Goal: Communication & Community: Answer question/provide support

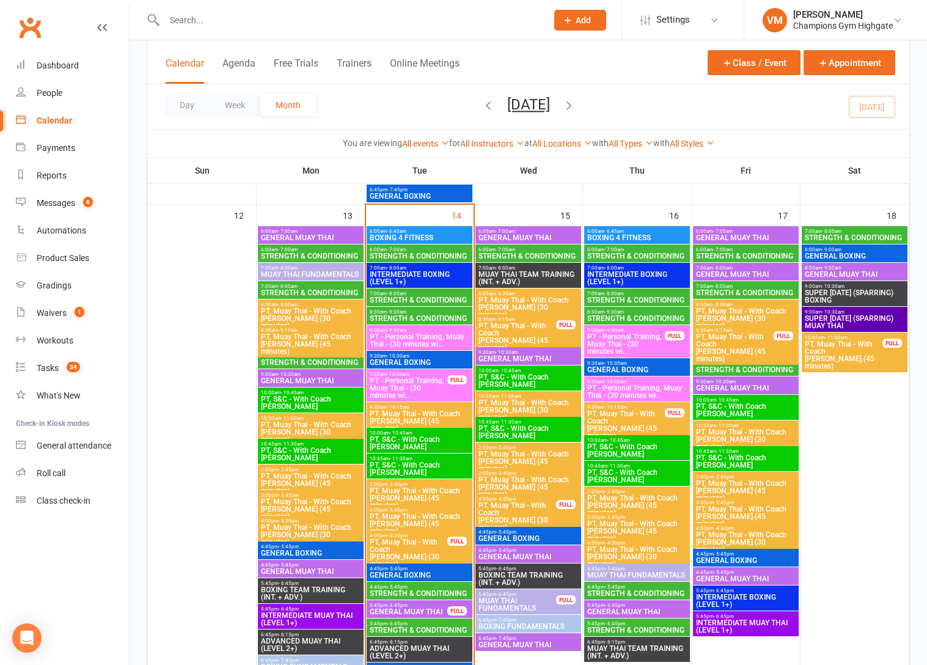
click at [438, 304] on div "7:00am - 8:00am STRENGTH & CONDITIONING" at bounding box center [420, 297] width 106 height 18
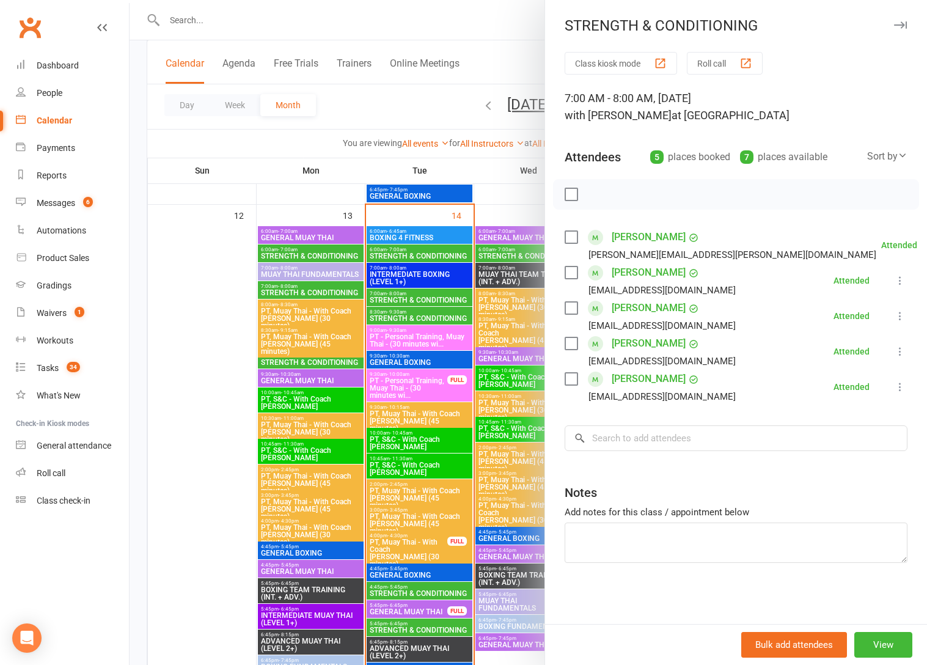
click at [430, 313] on div at bounding box center [528, 332] width 797 height 665
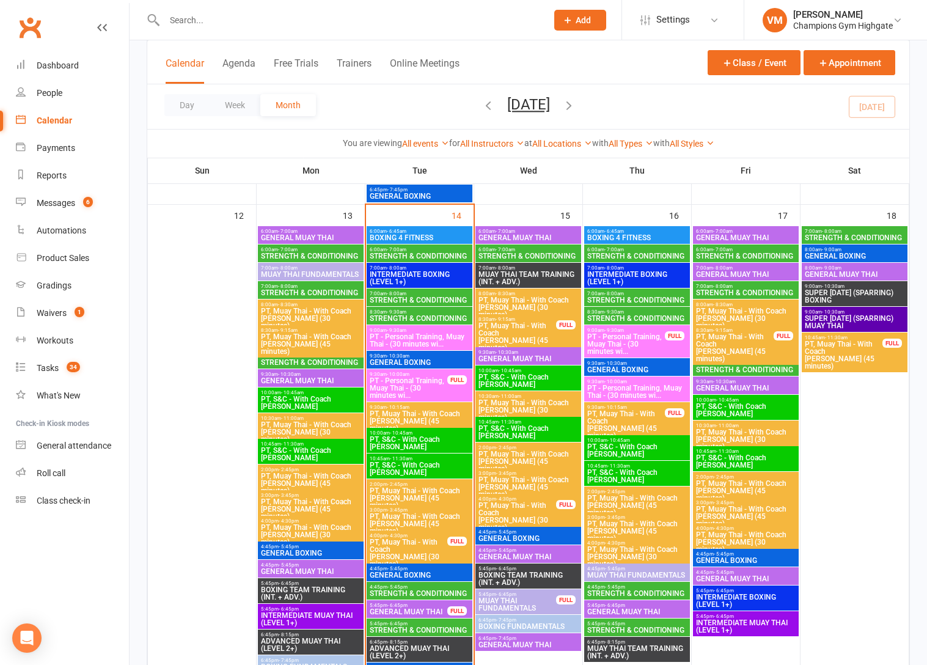
click at [430, 315] on span "STRENGTH & CONDITIONING" at bounding box center [419, 318] width 101 height 7
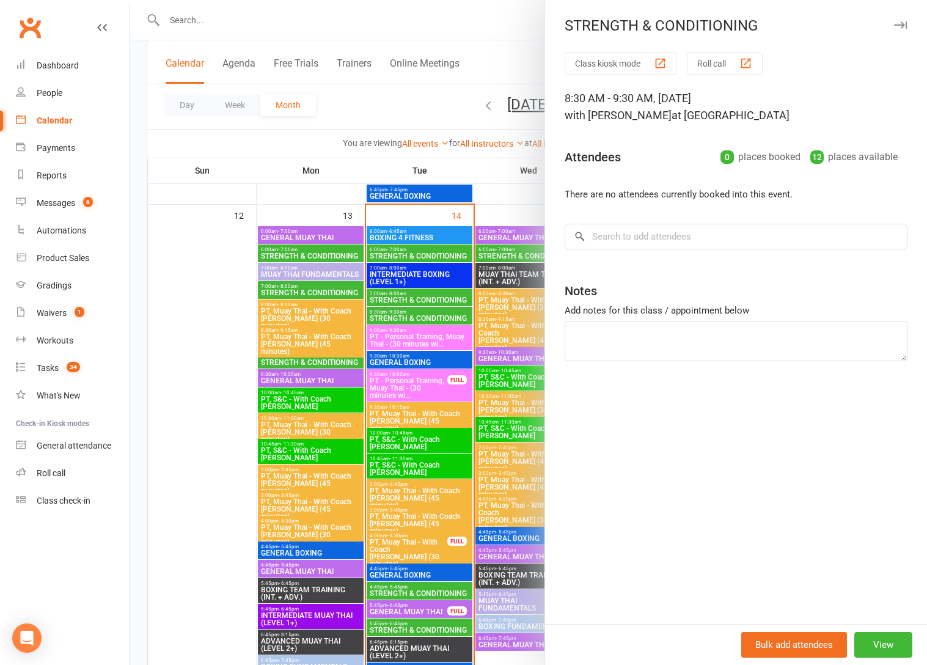
click at [434, 297] on div at bounding box center [528, 332] width 797 height 665
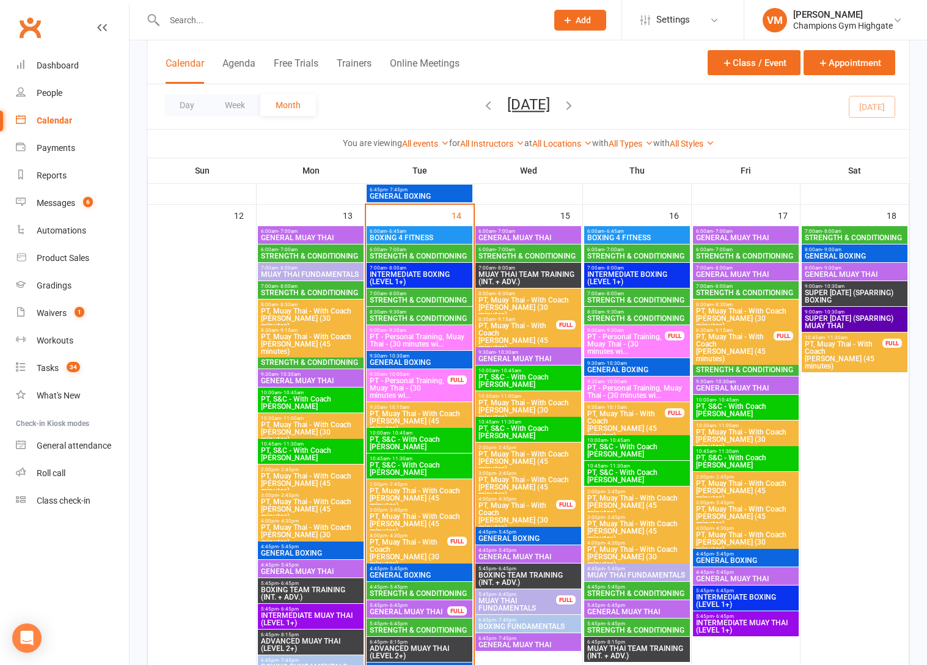
click at [434, 298] on span "STRENGTH & CONDITIONING" at bounding box center [419, 299] width 101 height 7
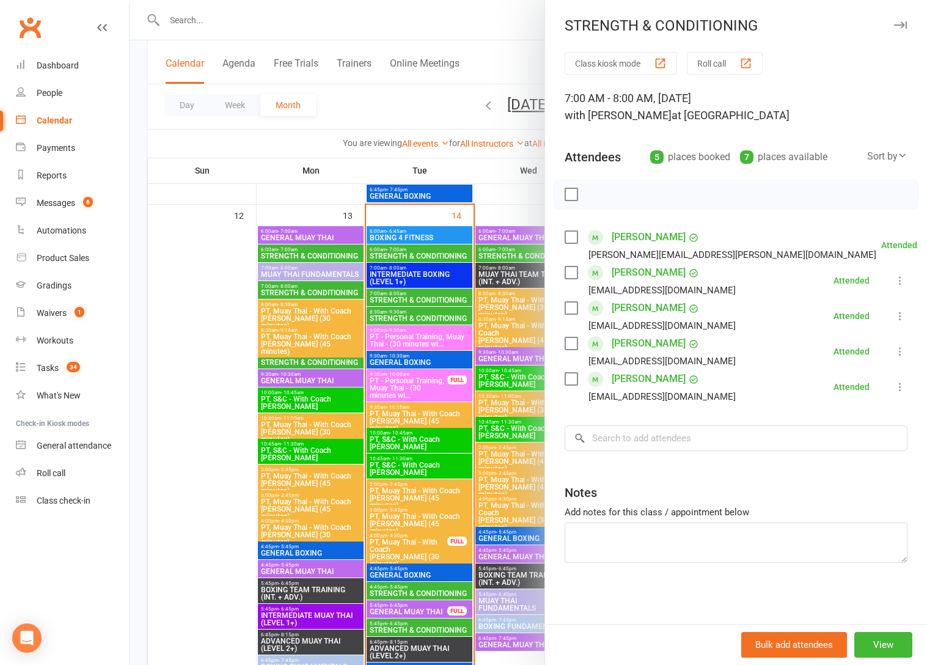
click at [434, 297] on div at bounding box center [528, 332] width 797 height 665
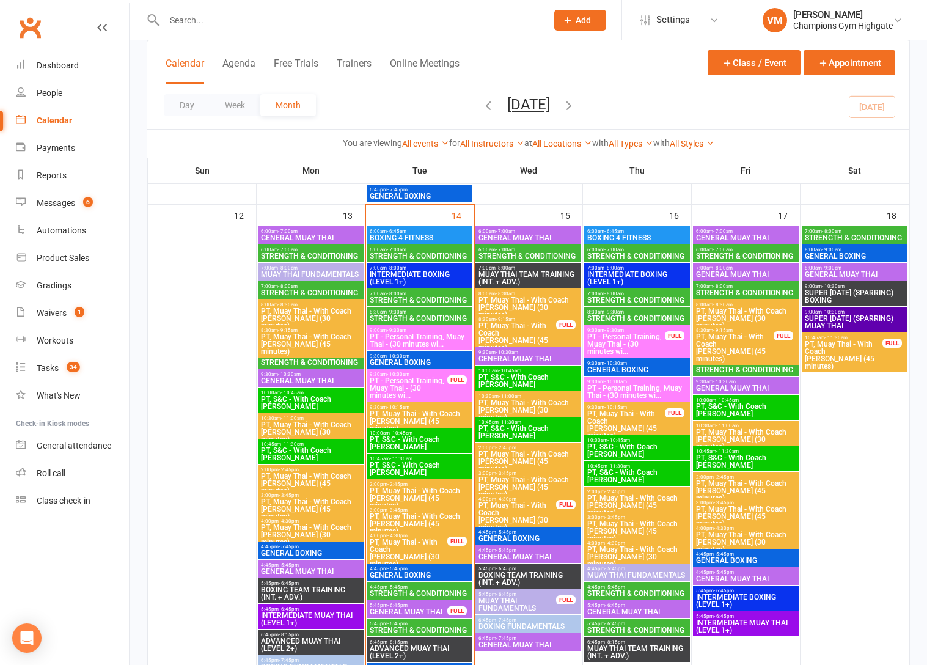
click at [445, 250] on span "6:00am - 7:00am" at bounding box center [419, 249] width 101 height 5
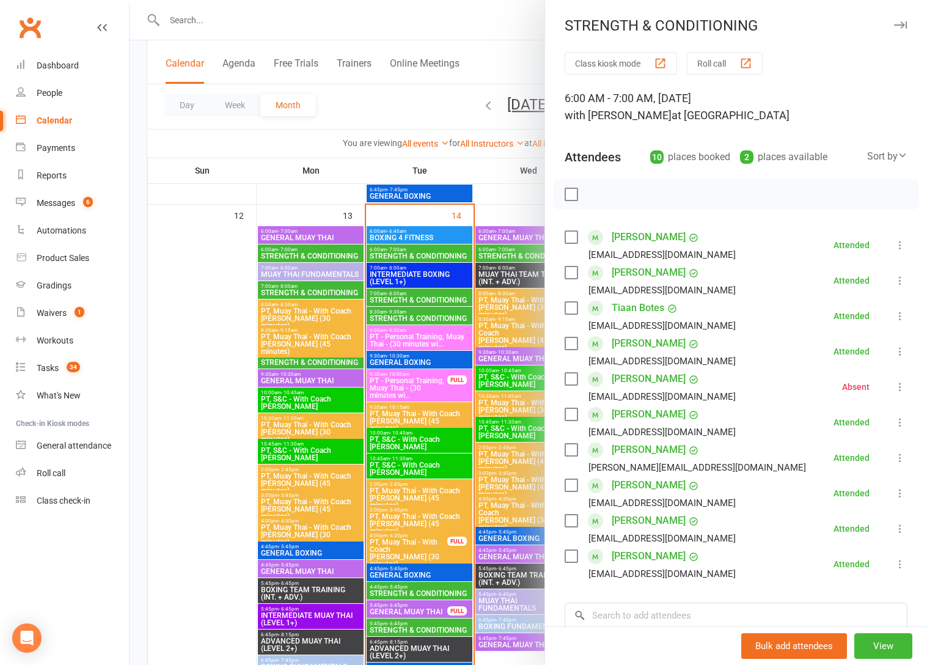
click at [517, 254] on div at bounding box center [528, 332] width 797 height 665
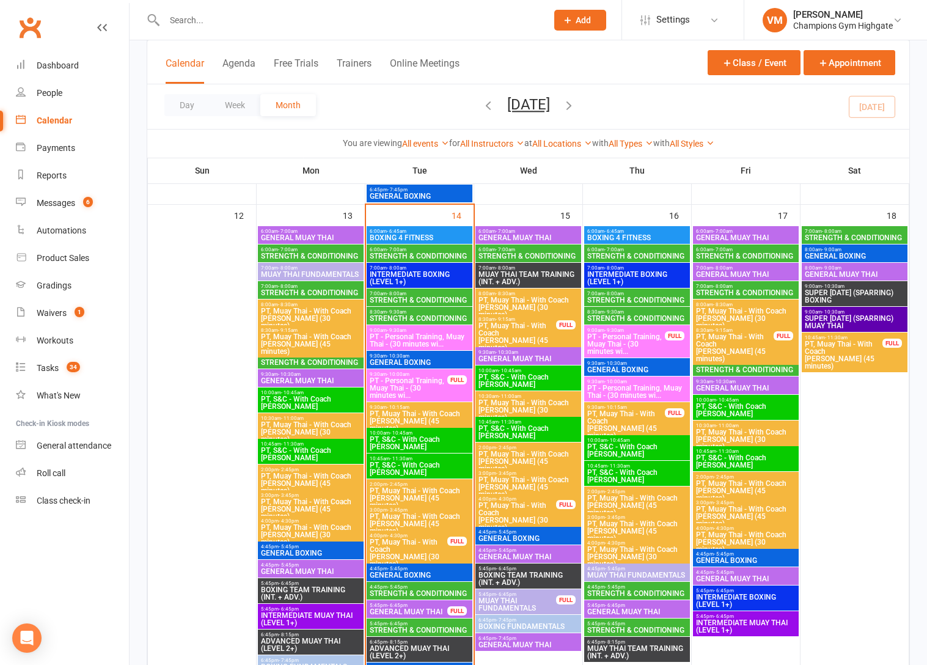
click at [517, 254] on span "STRENGTH & CONDITIONING" at bounding box center [528, 255] width 101 height 7
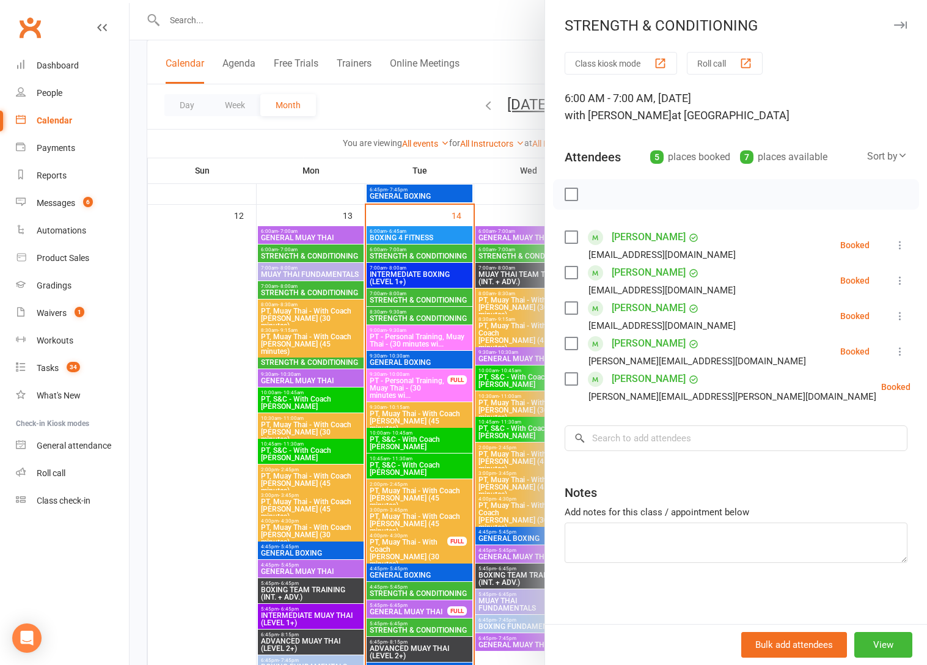
click at [510, 253] on div at bounding box center [528, 332] width 797 height 665
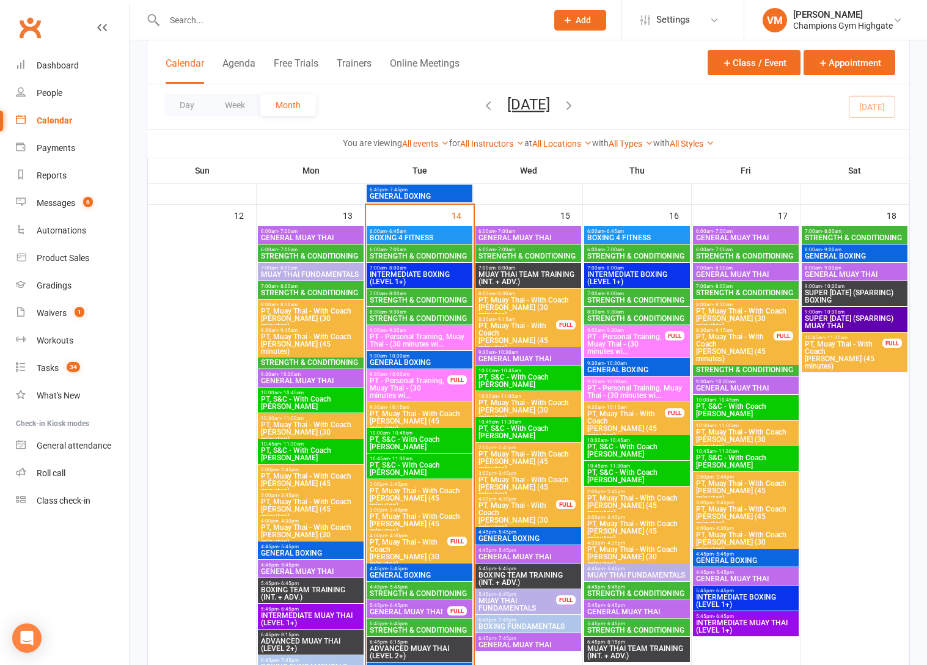
click at [616, 252] on span "STRENGTH & CONDITIONING" at bounding box center [636, 255] width 101 height 7
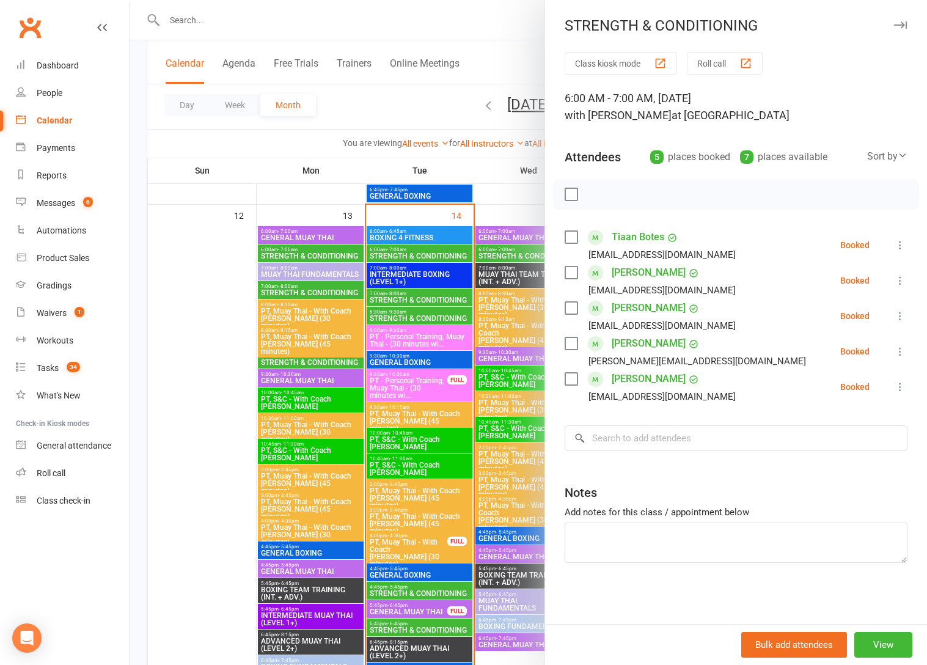
click at [473, 315] on div at bounding box center [528, 332] width 797 height 665
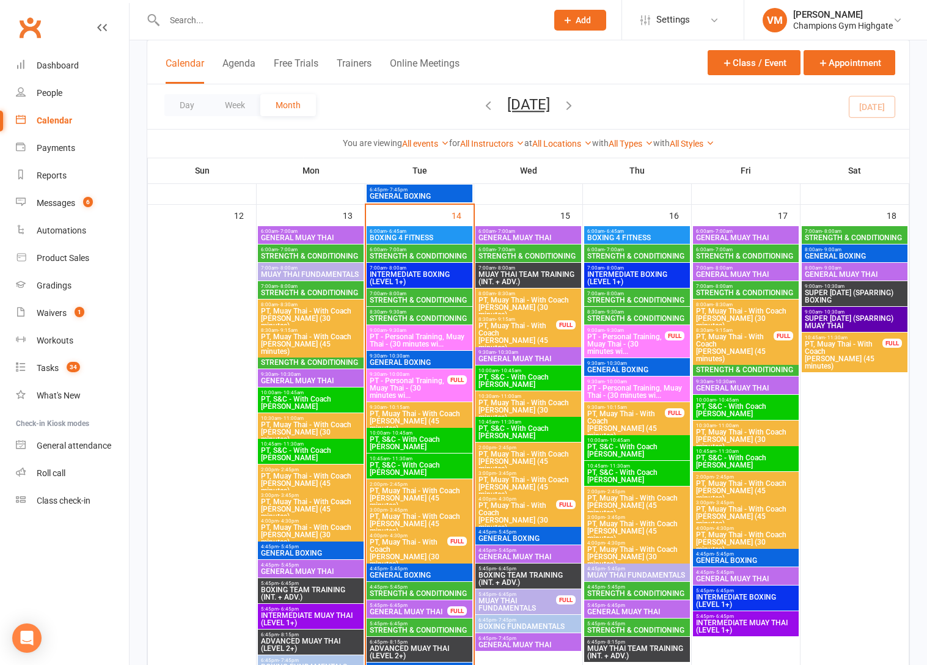
click at [621, 293] on span "- 8:00am" at bounding box center [614, 293] width 20 height 5
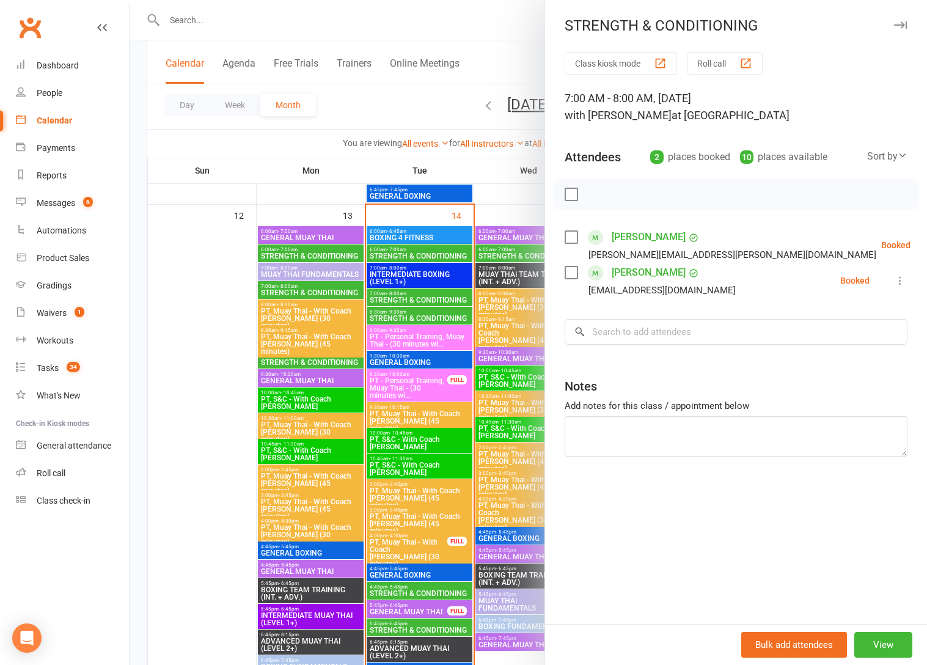
click at [404, 329] on div at bounding box center [528, 332] width 797 height 665
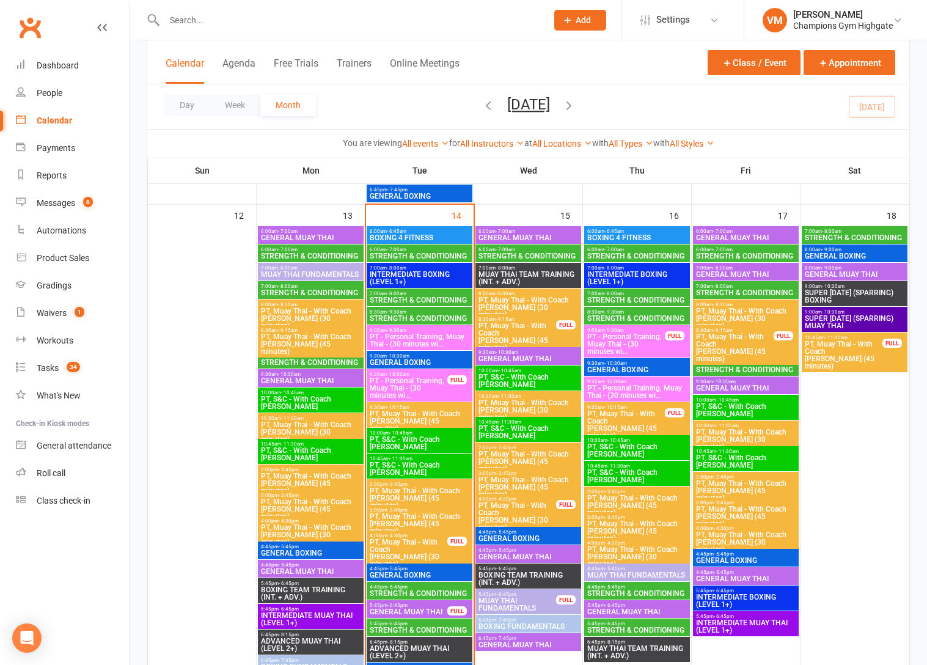
click at [597, 316] on span "STRENGTH & CONDITIONING" at bounding box center [636, 318] width 101 height 7
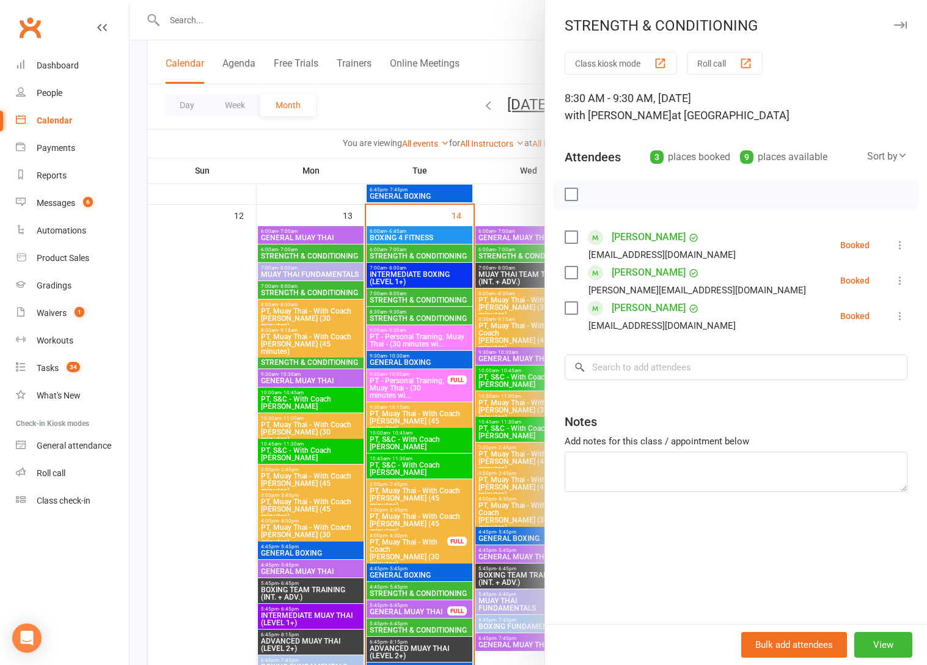
click at [378, 379] on div at bounding box center [528, 332] width 797 height 665
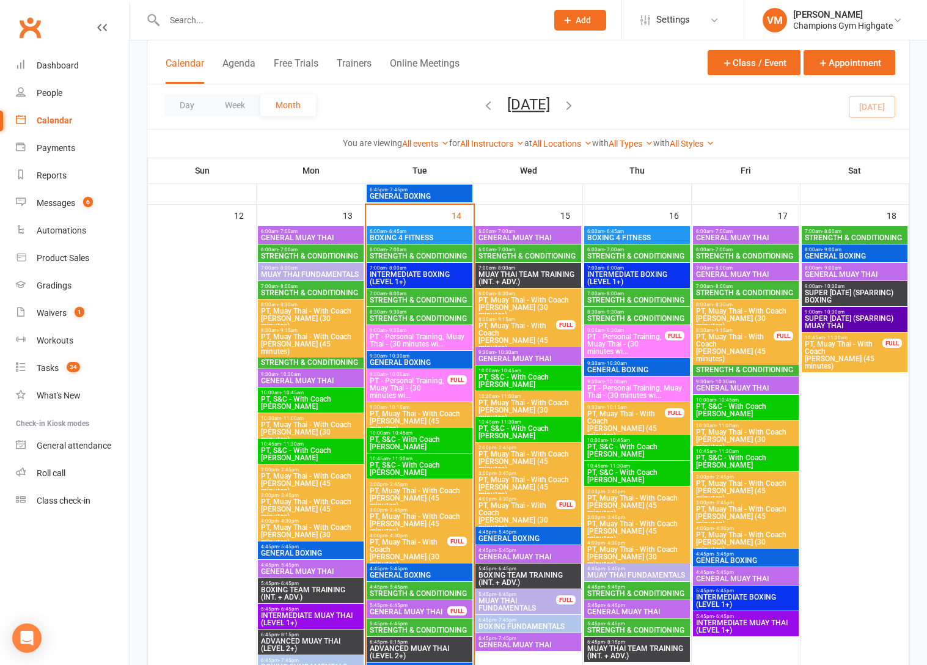
click at [748, 249] on span "6:00am - 7:00am" at bounding box center [745, 249] width 101 height 5
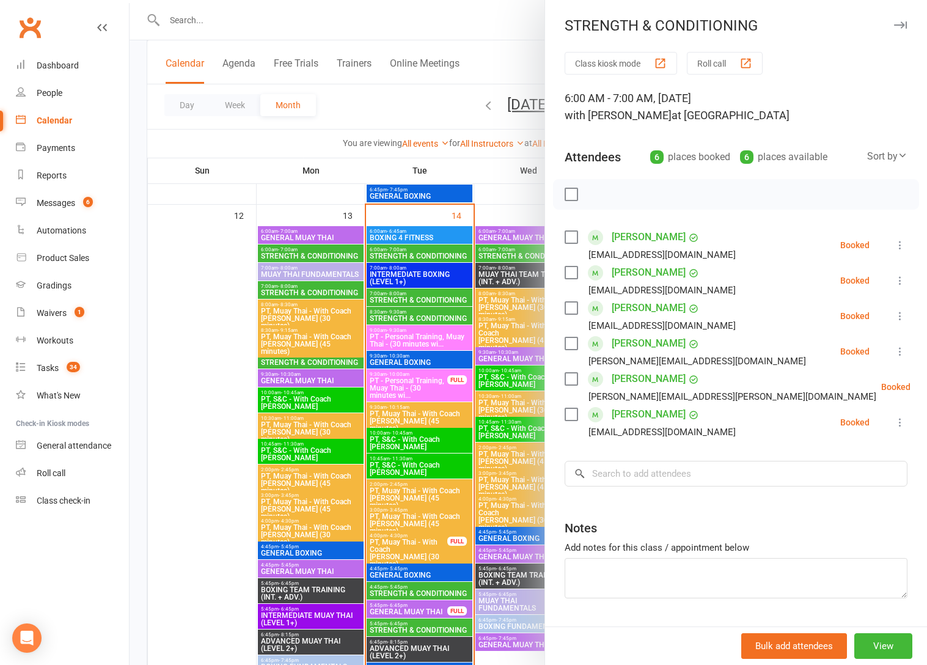
click at [387, 411] on div at bounding box center [528, 332] width 797 height 665
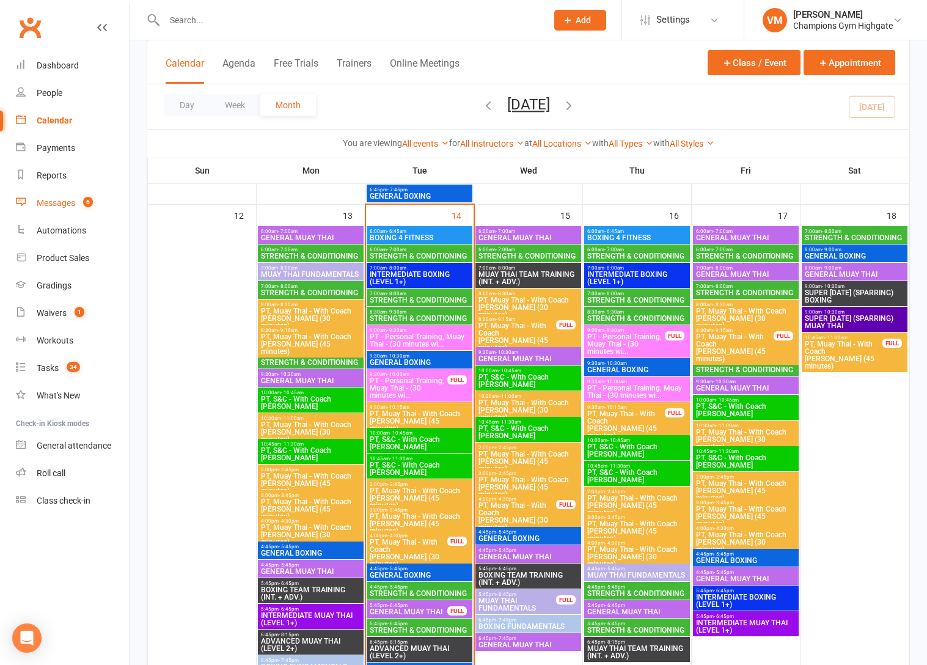
click at [56, 202] on div "Messages" at bounding box center [56, 203] width 38 height 10
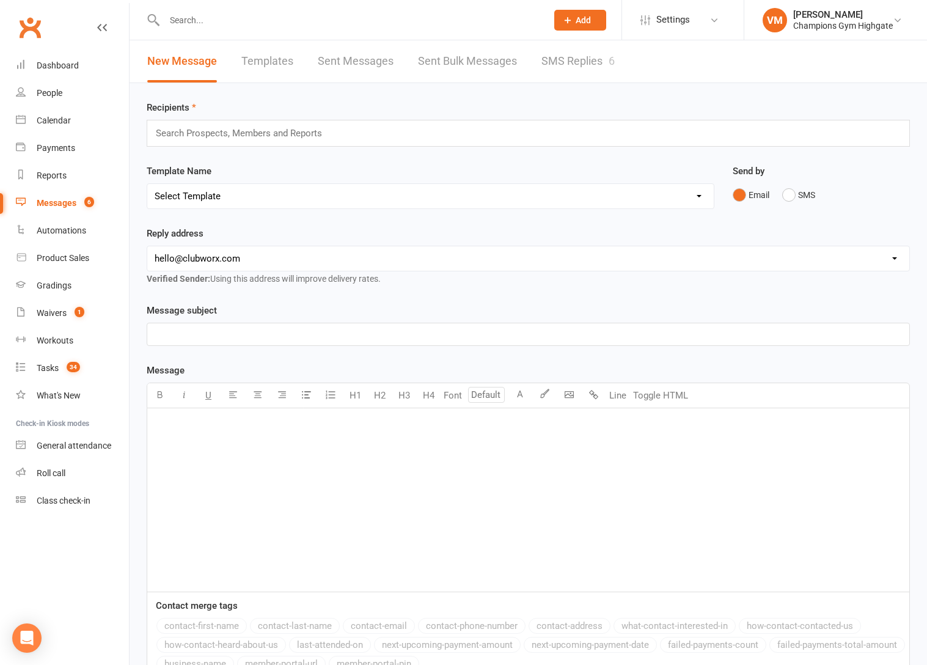
click at [553, 53] on link "SMS Replies 6" at bounding box center [577, 61] width 73 height 42
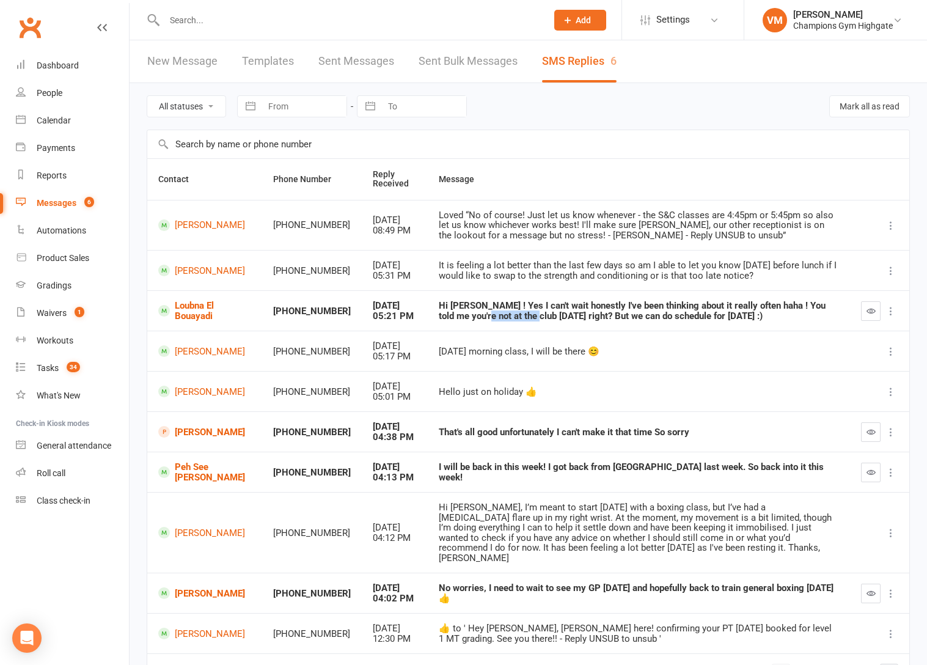
drag, startPoint x: 400, startPoint y: 314, endPoint x: 459, endPoint y: 313, distance: 58.7
click at [459, 313] on td "Hi [PERSON_NAME] ! Yes I can't wait honestly I've been thinking about it really…" at bounding box center [639, 310] width 422 height 40
click at [459, 313] on div "Hi [PERSON_NAME] ! Yes I can't wait honestly I've been thinking about it really…" at bounding box center [639, 311] width 400 height 20
